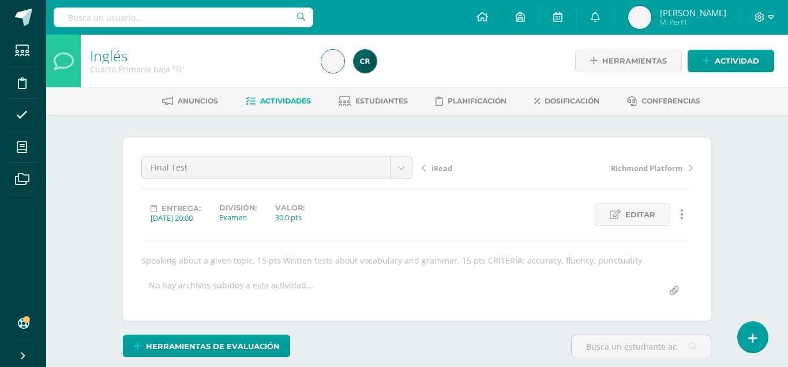
click at [429, 169] on link "iRead" at bounding box center [490, 168] width 136 height 12
click at [100, 276] on div "¿Estás seguro que quieres eliminar esta actividad? Esto borrará la actividad y …" at bounding box center [417, 291] width 635 height 354
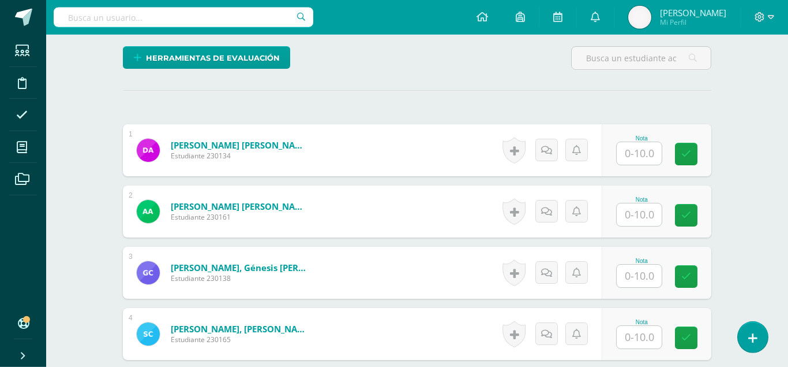
scroll to position [289, 0]
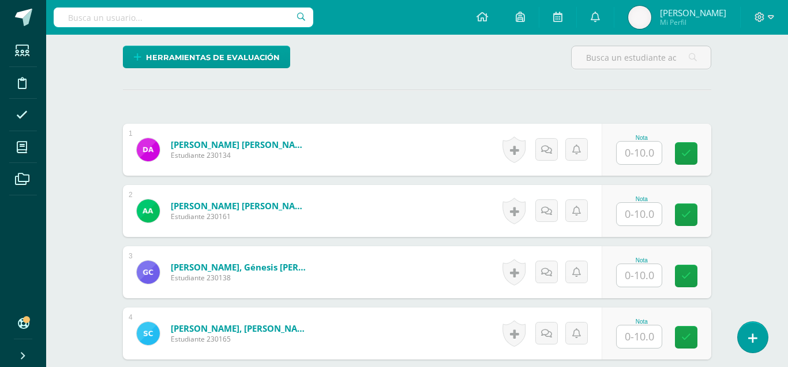
click at [637, 141] on input "text" at bounding box center [639, 152] width 45 height 23
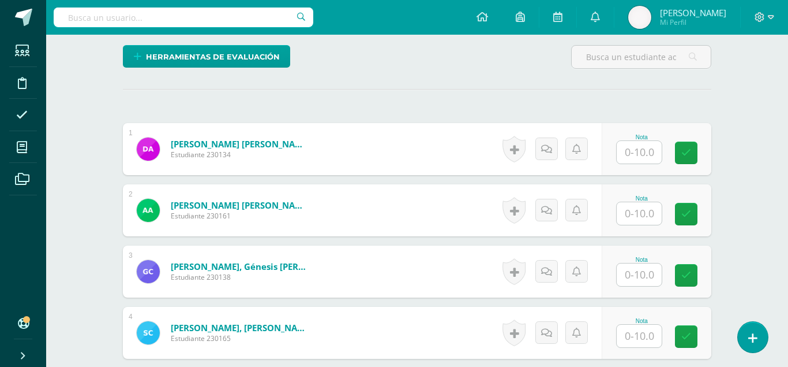
scroll to position [290, 0]
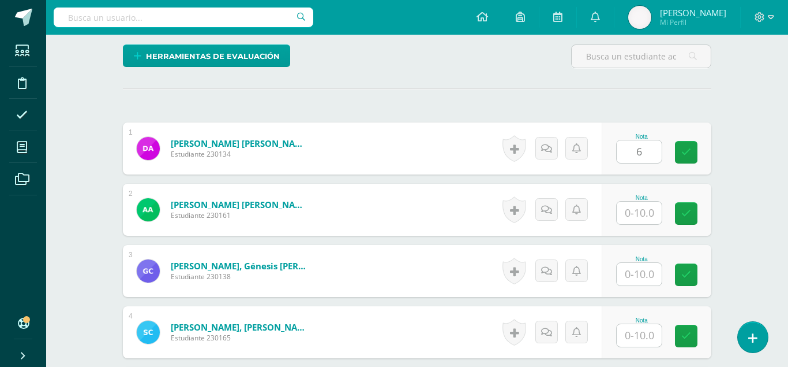
type input "6"
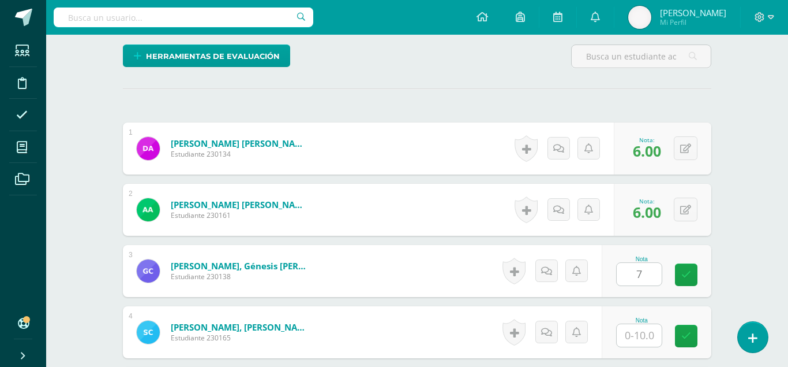
type input "7"
type input "5"
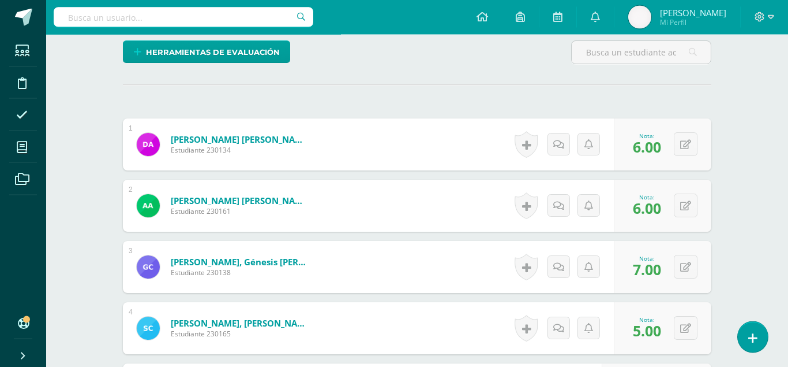
type input "9"
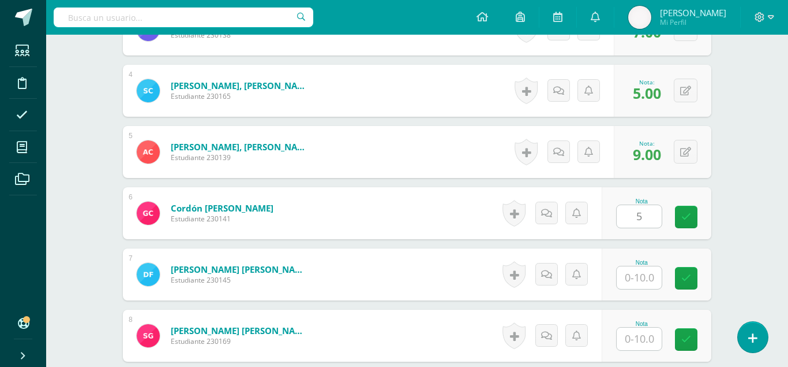
type input "5"
type input "9"
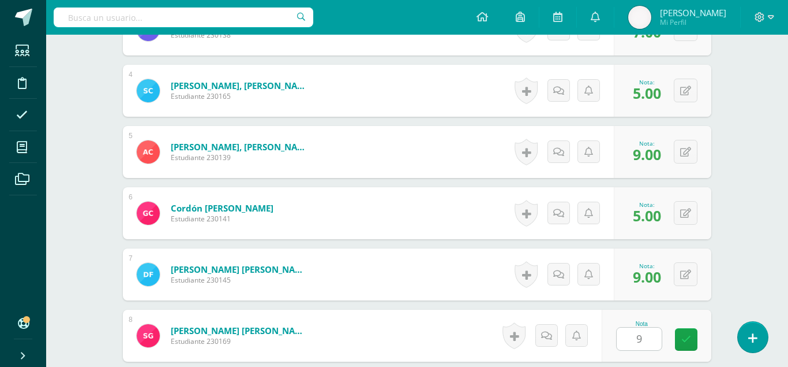
type input "9"
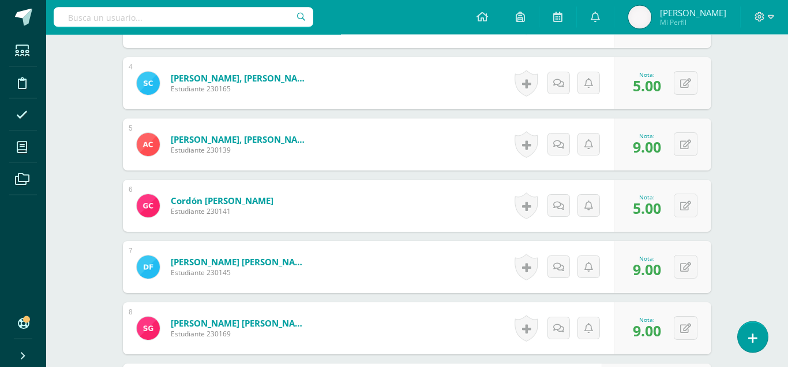
type input "5"
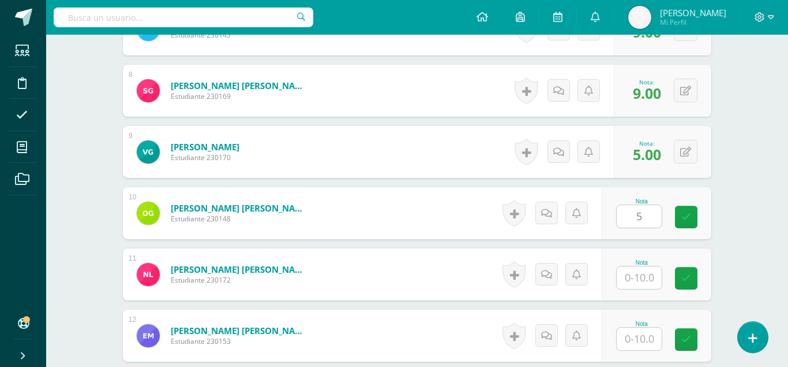
type input "5"
type input "3"
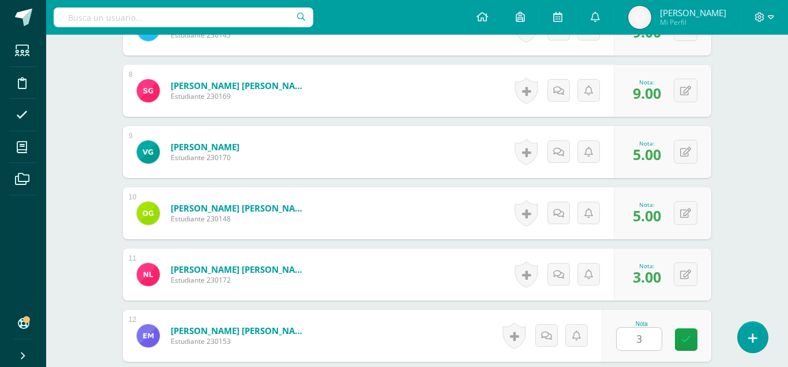
type input "3"
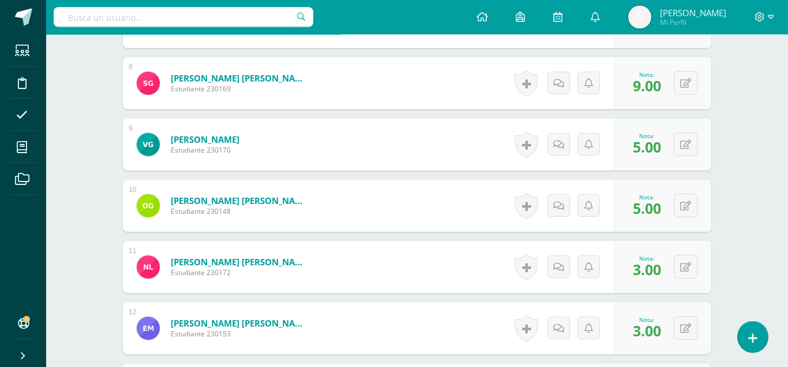
type input "9"
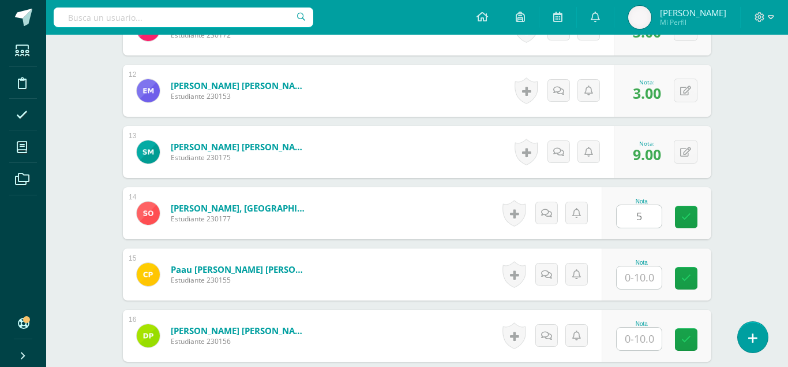
type input "5"
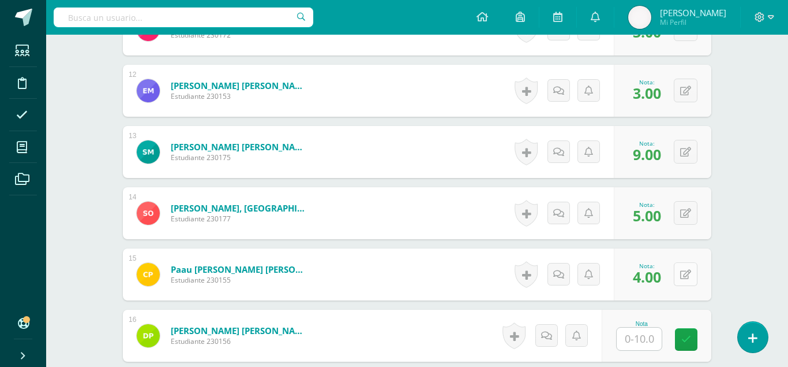
click at [687, 262] on button at bounding box center [686, 274] width 24 height 24
type input "3"
click at [663, 267] on link at bounding box center [656, 278] width 23 height 23
click at [644, 327] on input "text" at bounding box center [639, 338] width 45 height 23
type input "9"
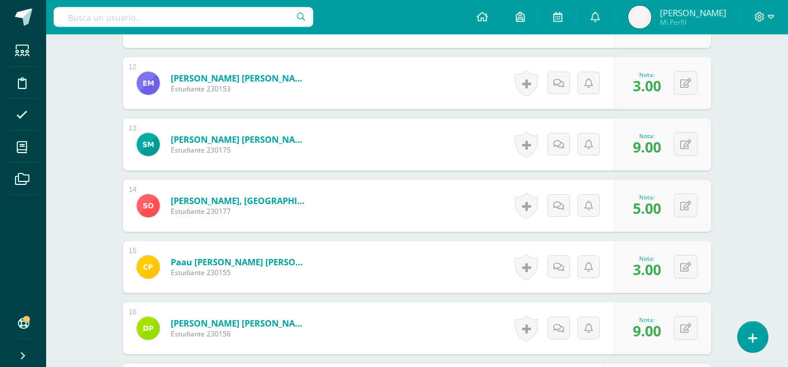
type input "2"
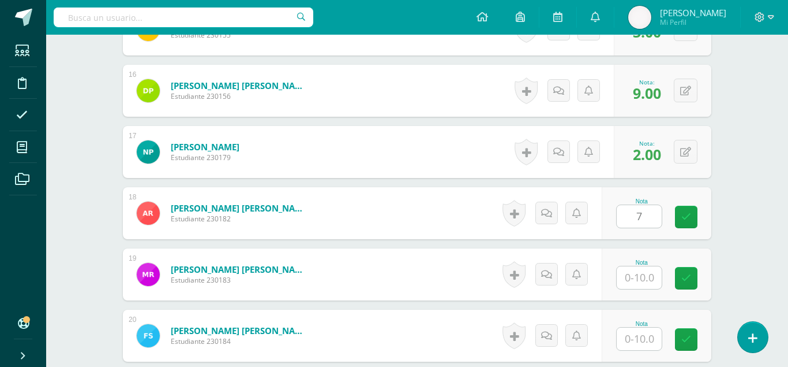
type input "7"
type input "9"
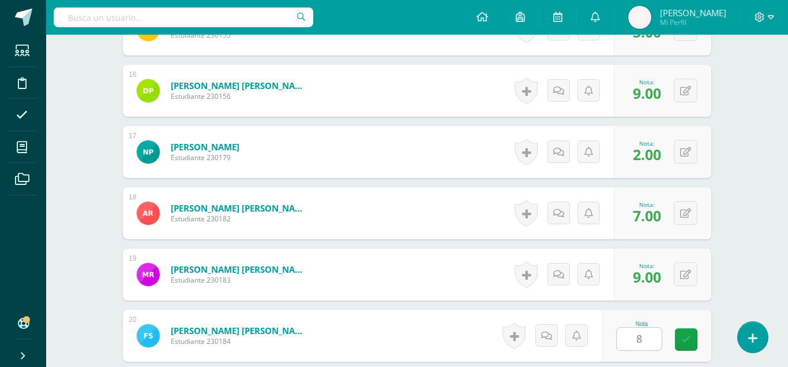
type input "8"
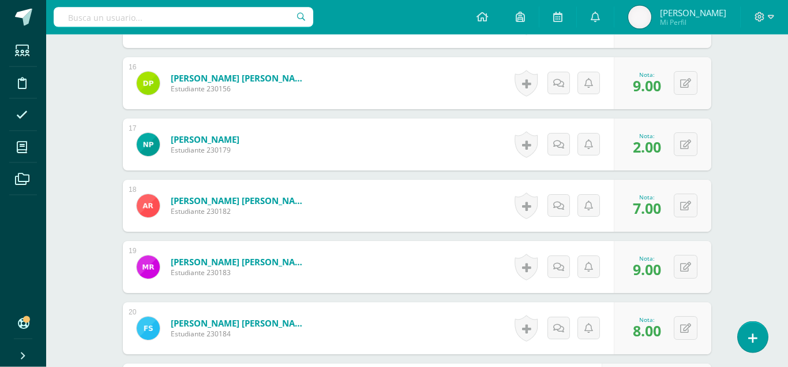
type input "10"
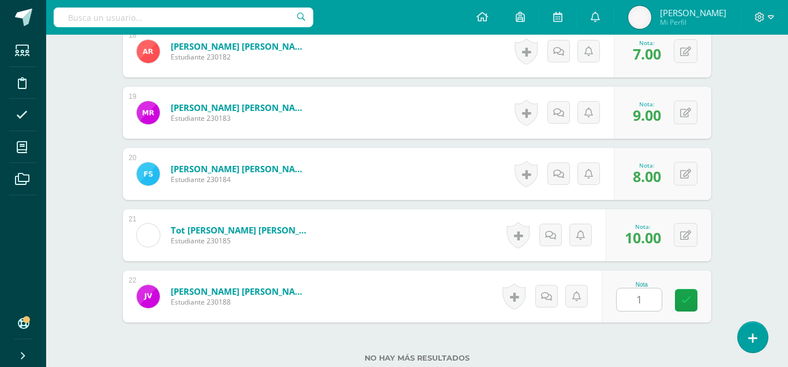
type input "10"
click at [690, 295] on icon at bounding box center [687, 300] width 10 height 10
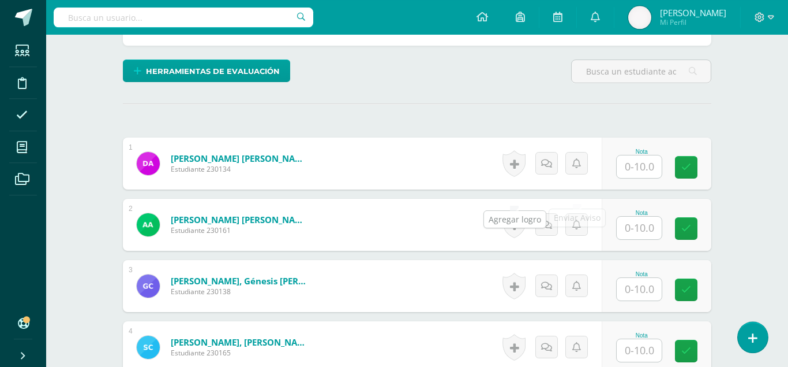
scroll to position [275, 0]
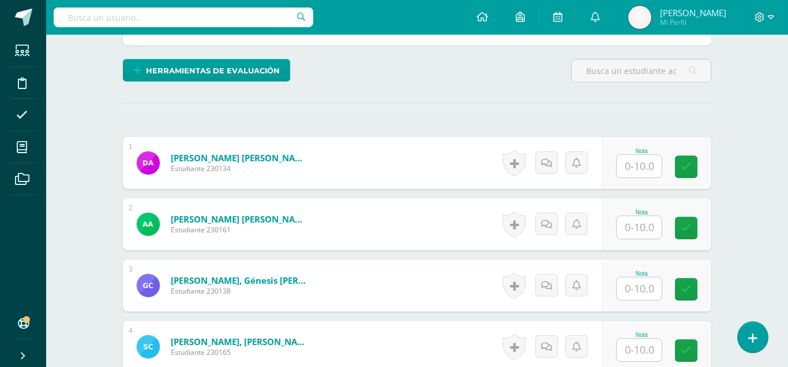
click at [655, 155] on input "text" at bounding box center [639, 166] width 45 height 23
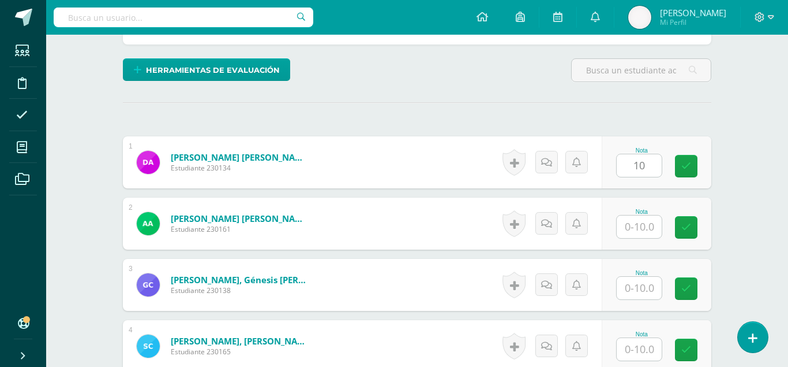
type input "10"
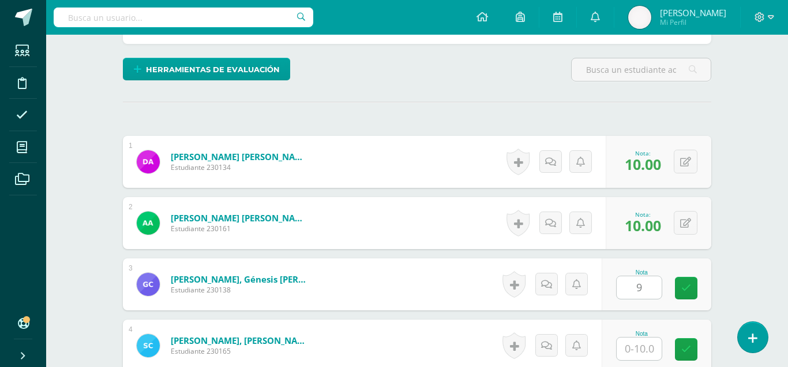
type input "9"
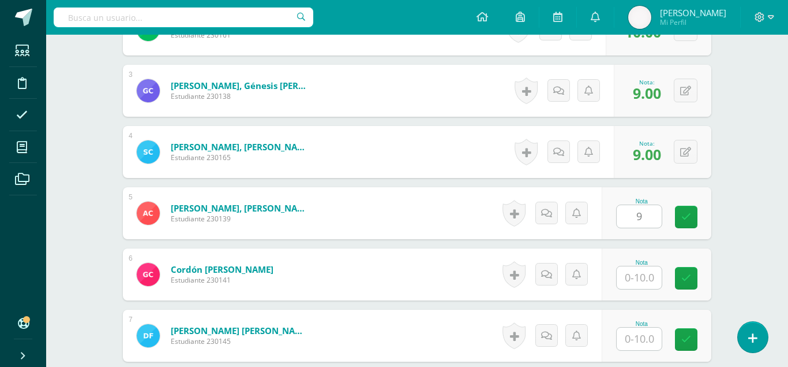
type input "9"
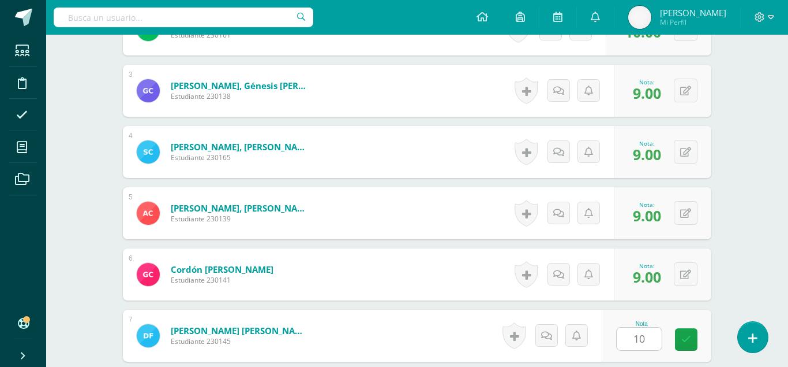
type input "10"
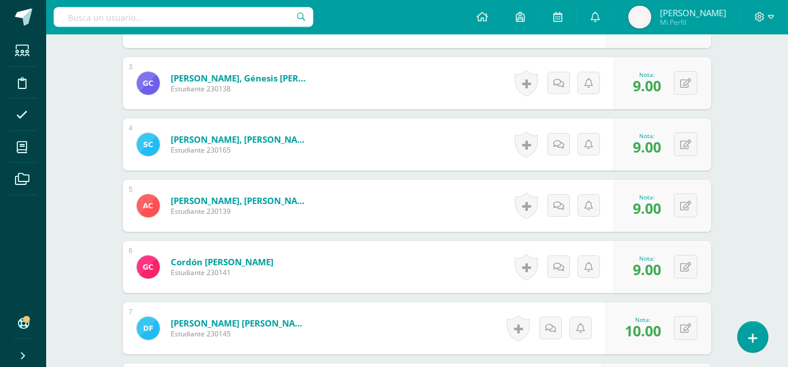
type input "10"
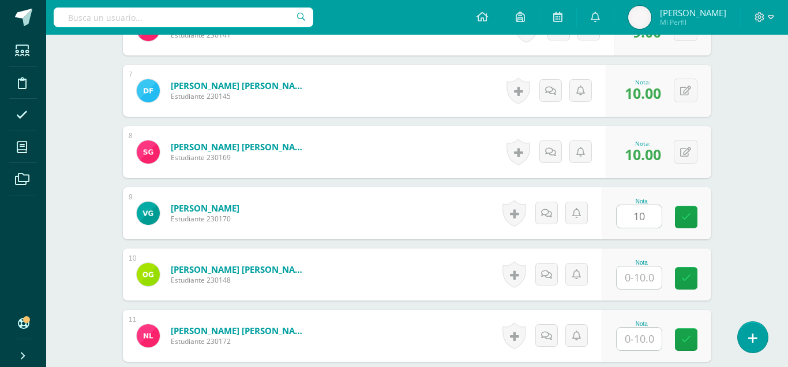
type input "10"
type input "9"
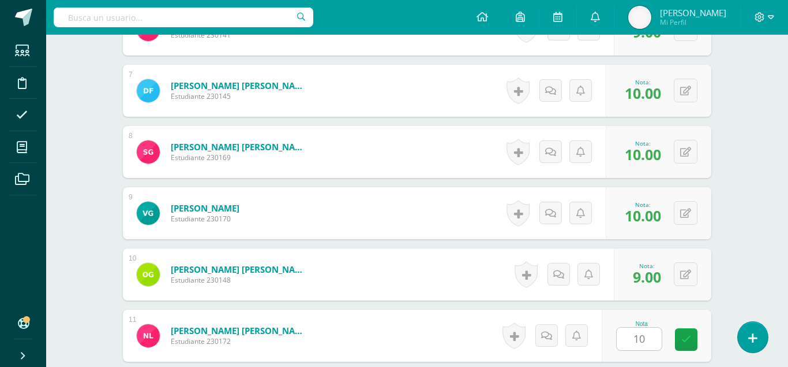
type input "10"
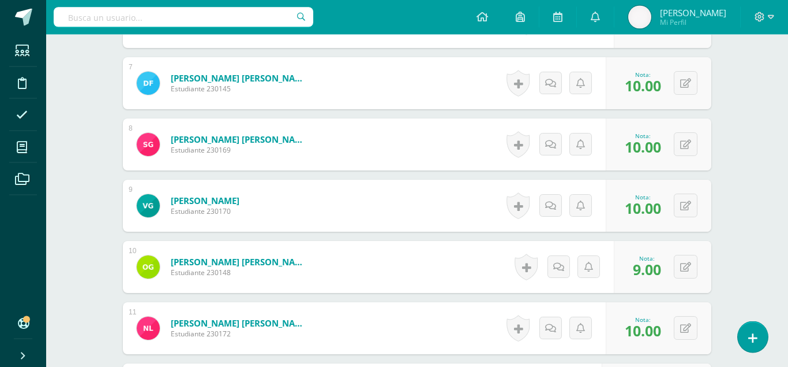
type input "10"
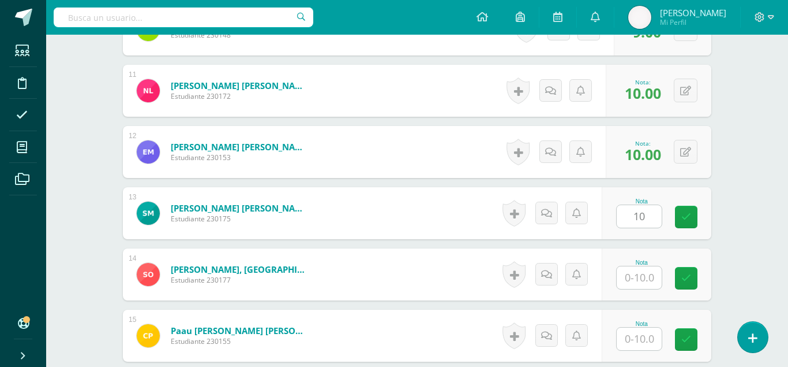
type input "10"
type input "9"
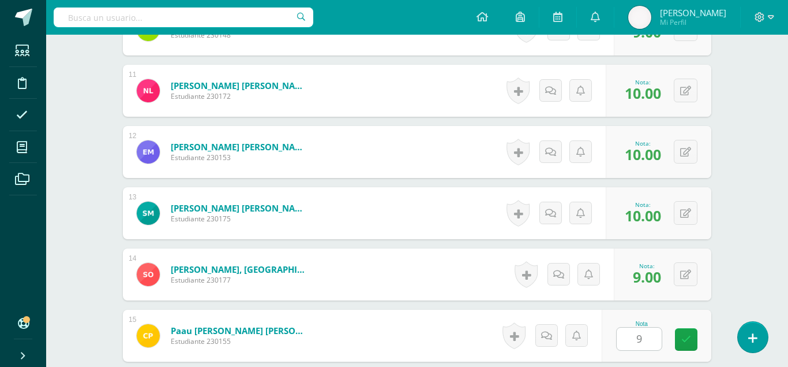
type input "9"
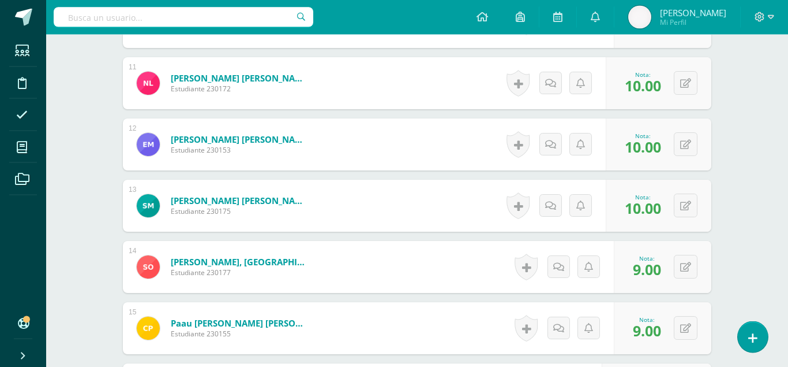
type input "9"
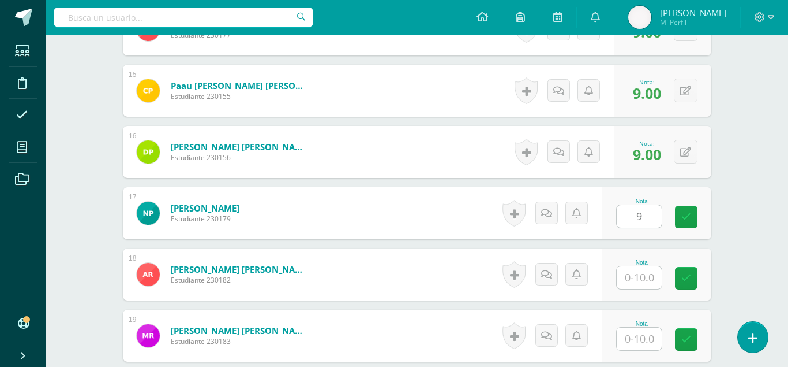
type input "9"
type input "10"
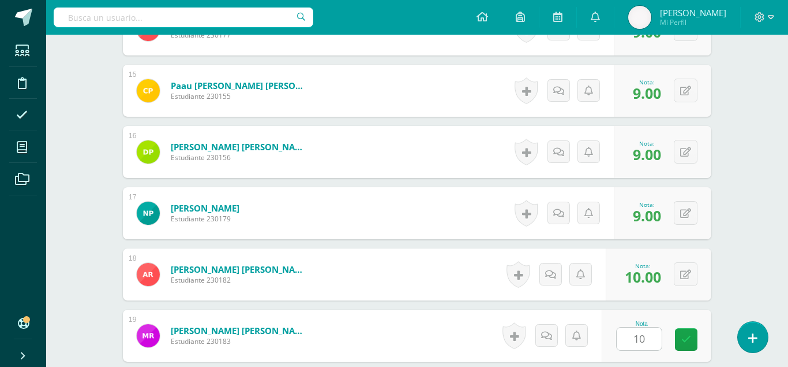
type input "10"
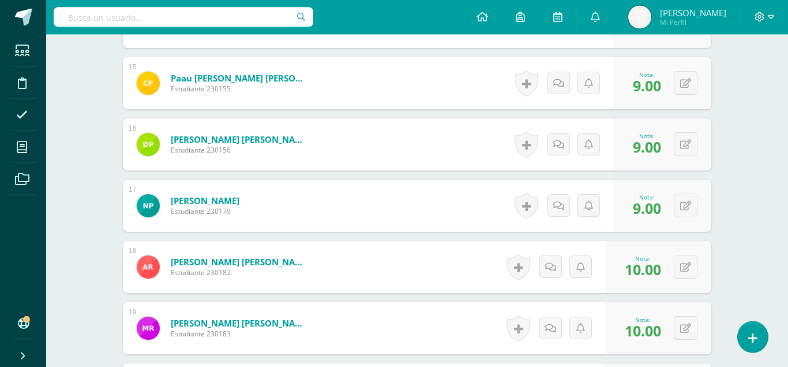
type input "10"
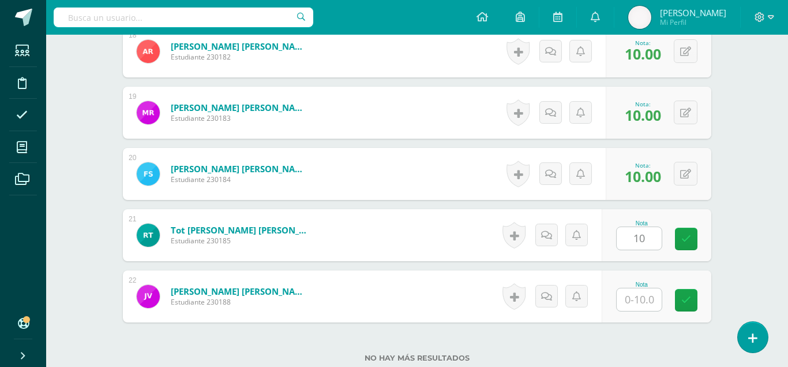
type input "10"
type input "0"
type input "10"
click at [686, 295] on icon at bounding box center [687, 300] width 10 height 10
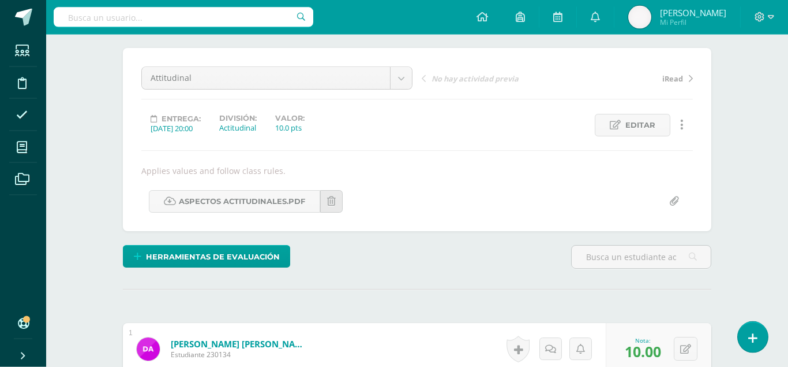
scroll to position [0, 0]
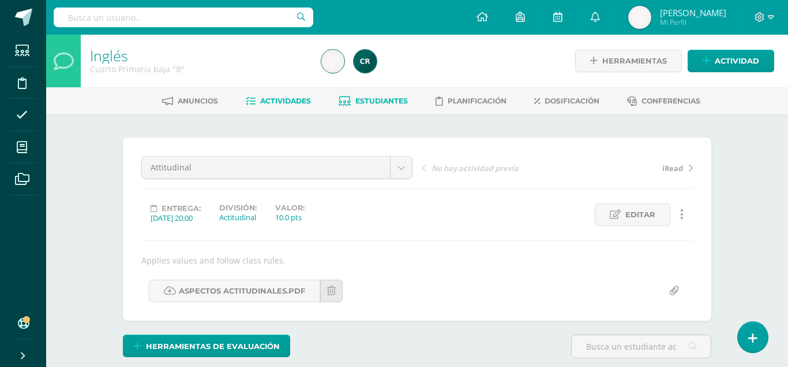
click at [380, 103] on span "Estudiantes" at bounding box center [382, 100] width 53 height 9
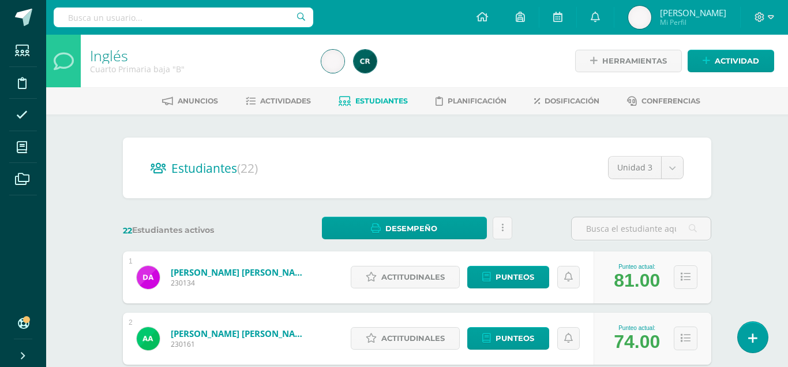
scroll to position [47, 0]
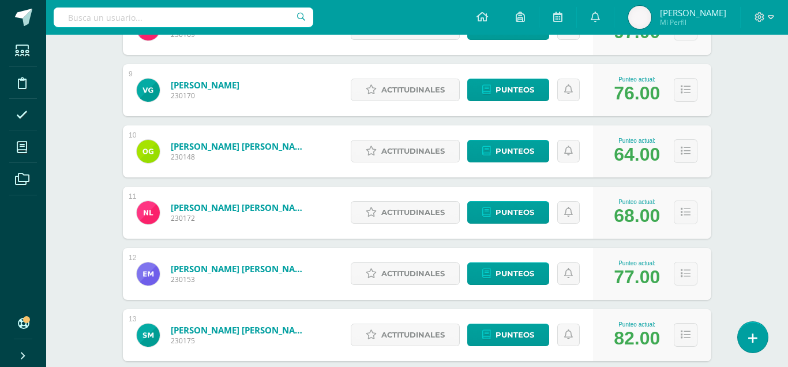
scroll to position [681, 0]
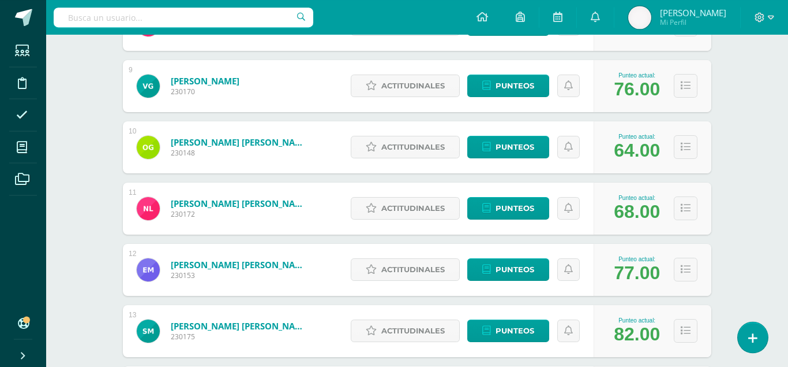
click at [87, 261] on div "Inglés Cuarto Primaria baja "B" Herramientas Detalle de asistencias Actividad A…" at bounding box center [417, 169] width 742 height 1630
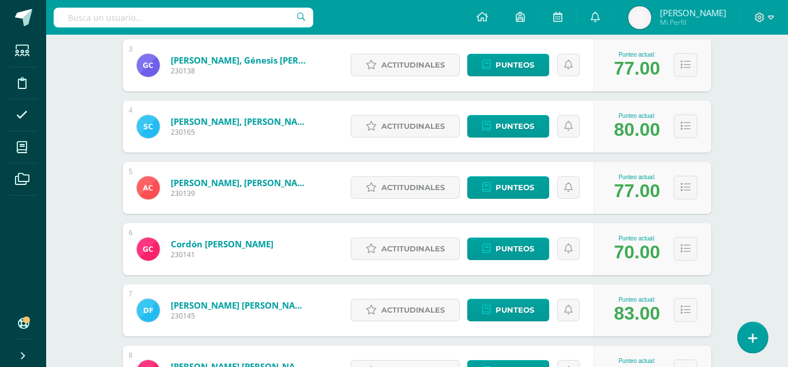
scroll to position [0, 0]
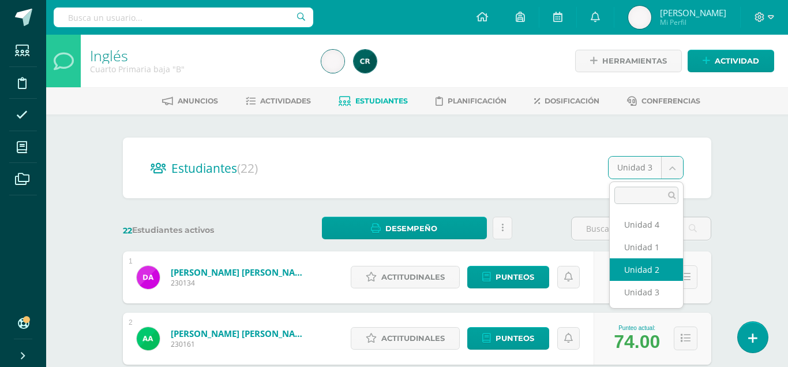
select select "/dashboard/teacher/section/2185/students/?unit=92824"
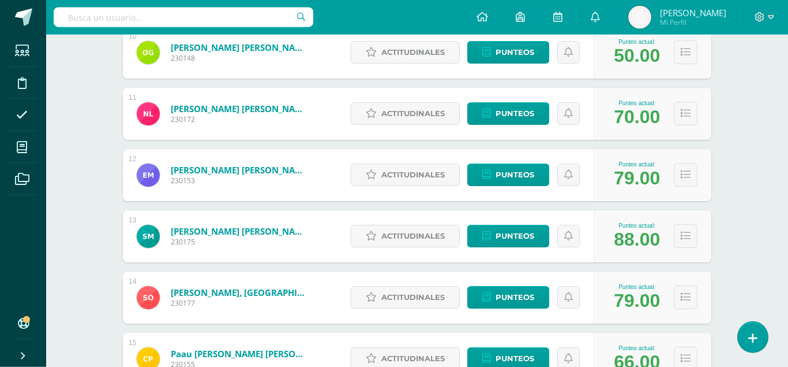
scroll to position [778, 0]
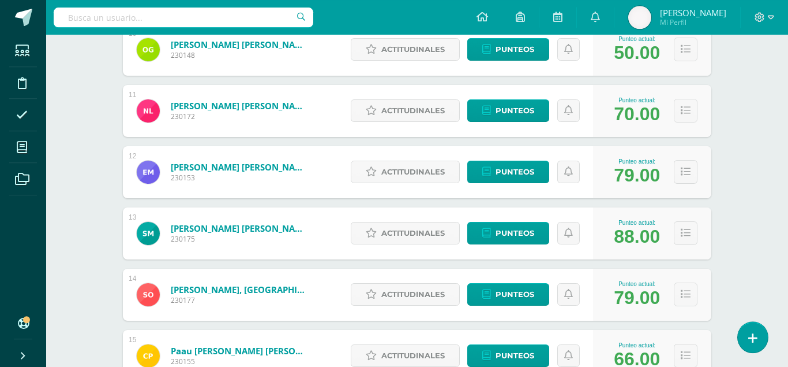
click at [106, 226] on div "Estudiantes (22) Unidad 2 Unidad 4 Unidad 1 Unidad 2 Unidad 3 22 Estudiantes ac…" at bounding box center [417, 111] width 635 height 1550
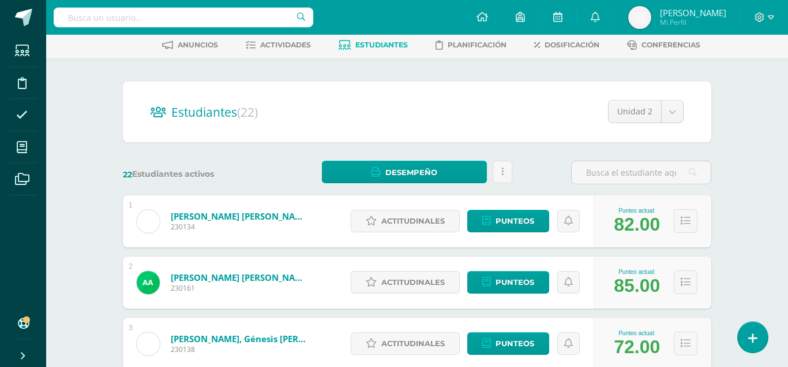
scroll to position [0, 0]
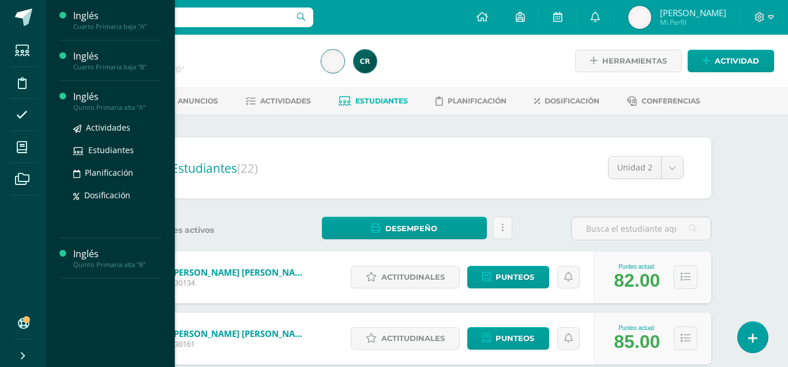
click at [109, 106] on div "Quinto Primaria alta "A"" at bounding box center [117, 107] width 88 height 8
